Goal: Find specific page/section: Find specific page/section

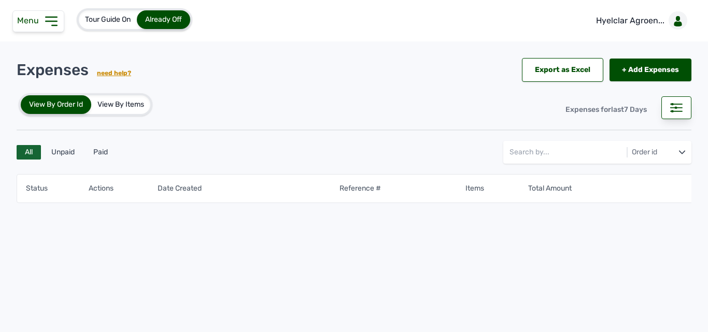
click at [46, 14] on icon at bounding box center [51, 21] width 17 height 17
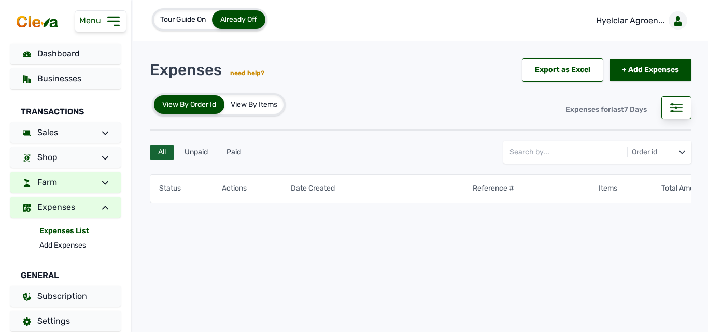
click at [82, 183] on link "Farm" at bounding box center [65, 182] width 110 height 21
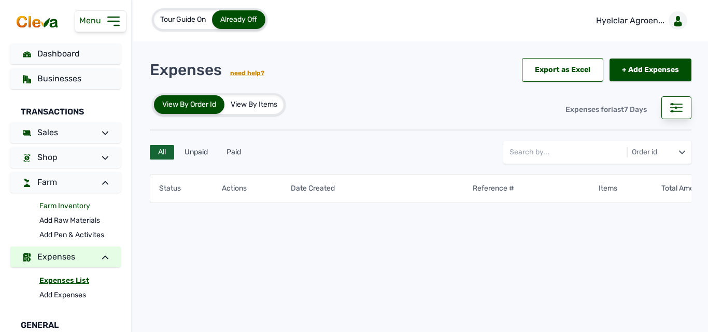
click at [73, 205] on link "Farm Inventory" at bounding box center [79, 206] width 81 height 15
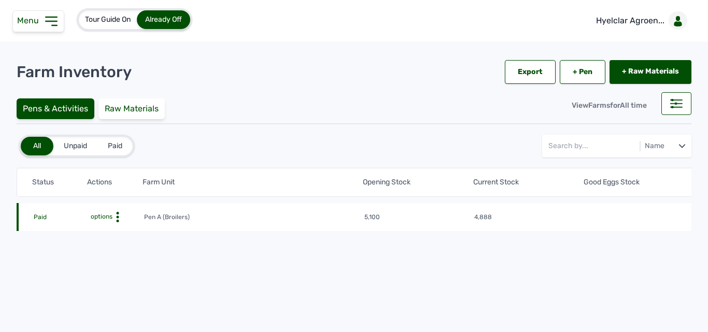
click at [118, 216] on icon at bounding box center [118, 217] width 10 height 10
click at [122, 231] on div "Farm Activities" at bounding box center [106, 233] width 74 height 12
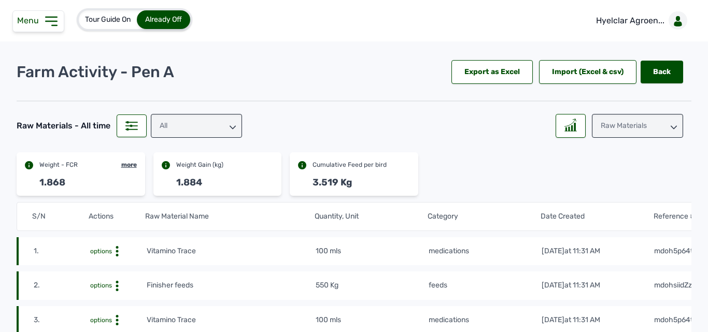
click at [600, 123] on div "Raw Materials" at bounding box center [637, 126] width 91 height 24
click at [625, 163] on div "Raw Materials" at bounding box center [637, 172] width 91 height 19
click at [565, 127] on icon at bounding box center [571, 125] width 12 height 13
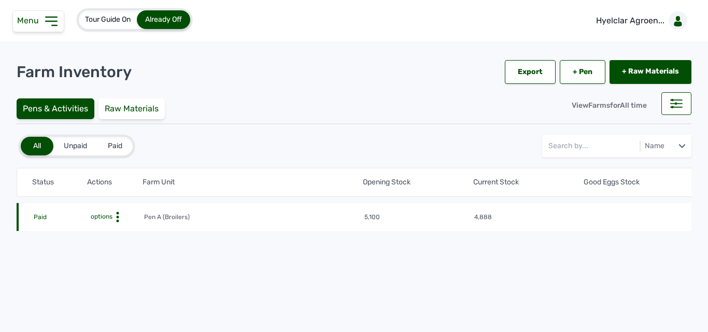
click at [118, 218] on circle at bounding box center [118, 217] width 3 height 3
click at [106, 231] on div "Farm Activities" at bounding box center [106, 233] width 74 height 12
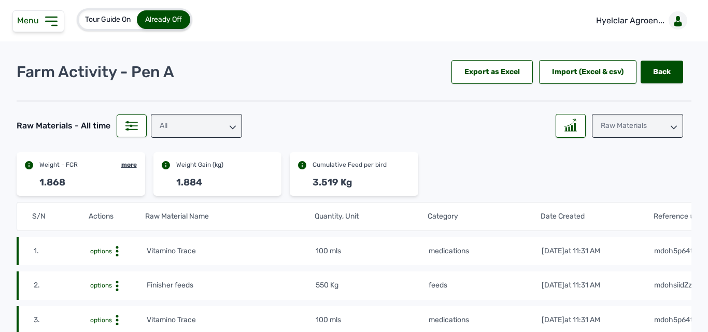
click at [617, 122] on div "Raw Materials" at bounding box center [637, 126] width 91 height 24
click at [221, 126] on div "All" at bounding box center [196, 126] width 91 height 24
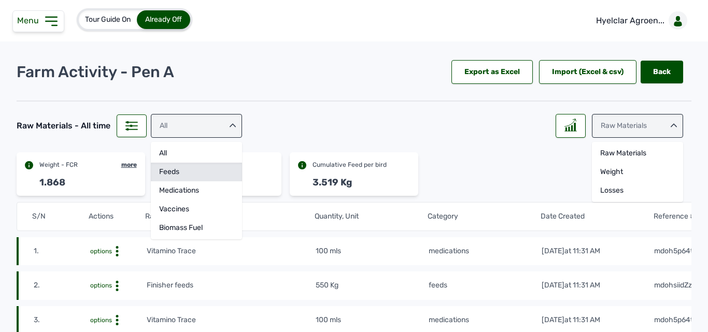
click at [201, 182] on div "feeds" at bounding box center [196, 191] width 91 height 19
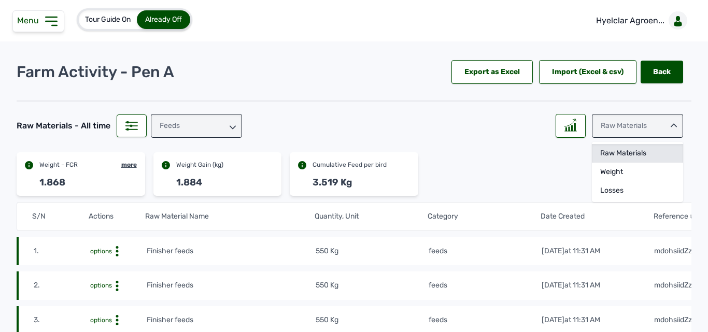
click at [607, 163] on div "Raw Materials" at bounding box center [637, 172] width 91 height 19
click at [560, 136] on div at bounding box center [571, 126] width 30 height 24
